Goal: Information Seeking & Learning: Learn about a topic

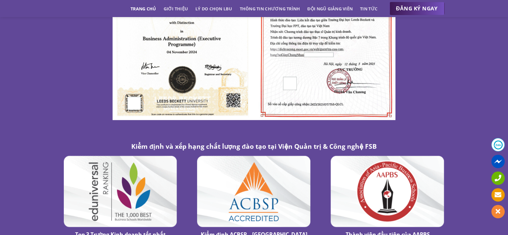
scroll to position [3784, 0]
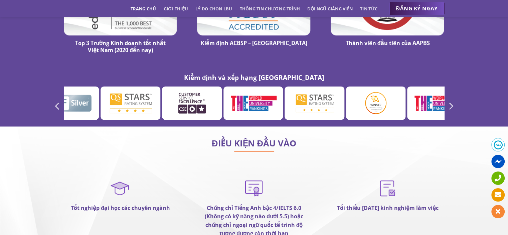
click at [145, 90] on img at bounding box center [130, 103] width 54 height 26
click at [138, 90] on img at bounding box center [130, 103] width 54 height 26
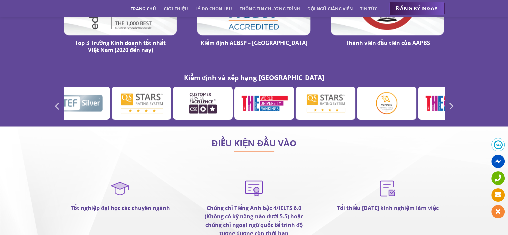
click at [152, 100] on div at bounding box center [254, 106] width 391 height 40
click at [147, 90] on img at bounding box center [142, 103] width 54 height 26
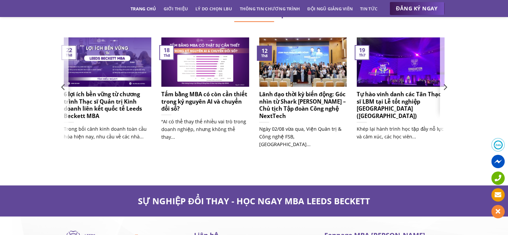
scroll to position [4396, 0]
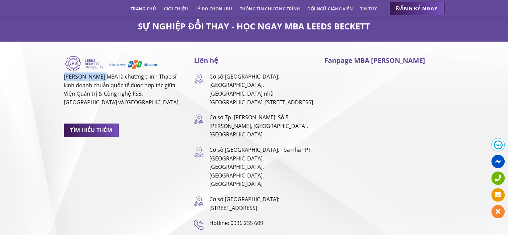
drag, startPoint x: 64, startPoint y: 51, endPoint x: 104, endPoint y: 52, distance: 39.4
click at [104, 72] on p "[PERSON_NAME] MBA là chương trình Thạc sĩ kinh doanh chuẩn quốc tế được hợp tác…" at bounding box center [124, 89] width 120 height 34
copy p "LEEDS BECKETT"
click at [114, 155] on div "LEEDS BECKETT MBA là chương trình Thạc sĩ kinh doanh chuẩn quốc tế được hợp tác…" at bounding box center [124, 163] width 130 height 216
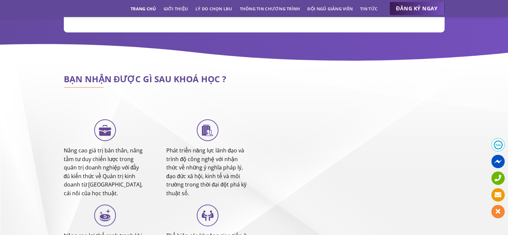
scroll to position [2504, 0]
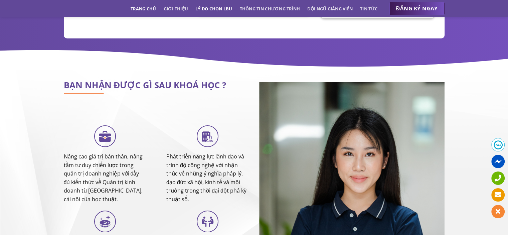
click at [229, 7] on link "Lý do chọn LBU" at bounding box center [213, 9] width 37 height 12
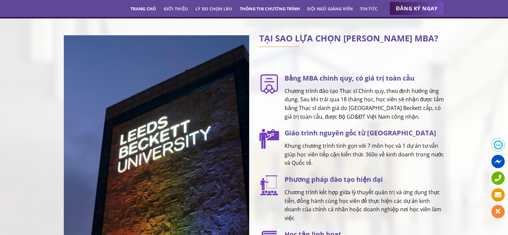
click at [259, 10] on link "Thông tin chương trình" at bounding box center [270, 9] width 60 height 12
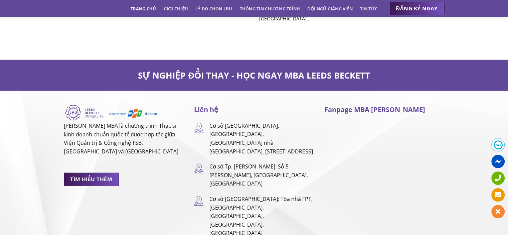
scroll to position [4387, 0]
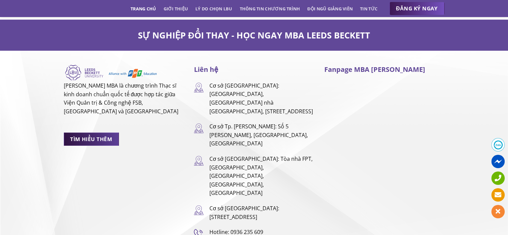
click at [85, 135] on span "TÌM HIỂU THÊM" at bounding box center [91, 139] width 42 height 8
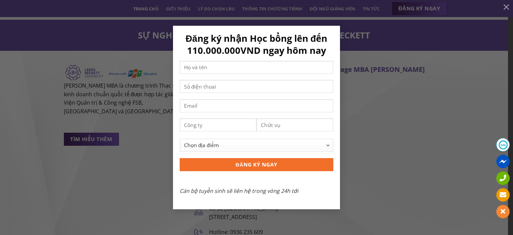
click at [117, 141] on div "Đăng ký nhận Học bổng lên đến 110.000.000VND ngay hôm nay Chọn địa điểm Hà Nội …" at bounding box center [256, 117] width 493 height 183
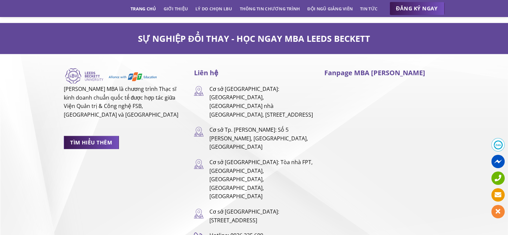
scroll to position [4371, 0]
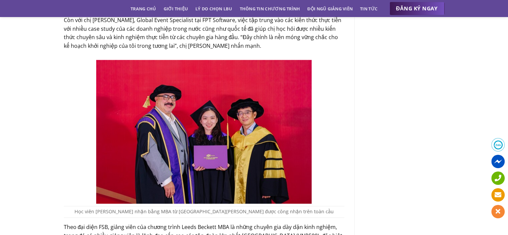
scroll to position [1169, 0]
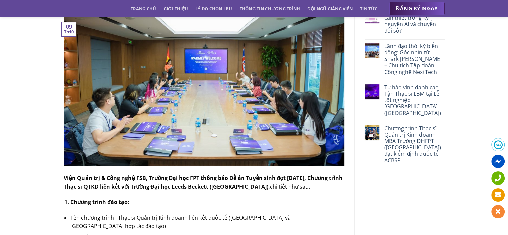
scroll to position [111, 0]
